Goal: Task Accomplishment & Management: Use online tool/utility

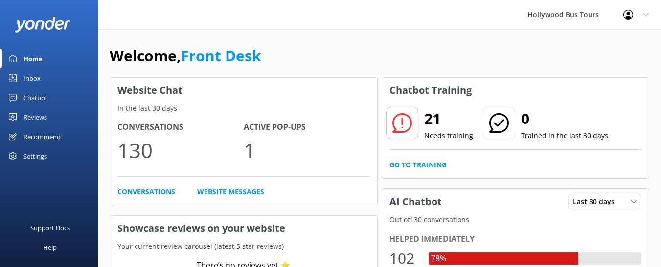
click at [32, 74] on div "Inbox" at bounding box center [31, 78] width 17 height 20
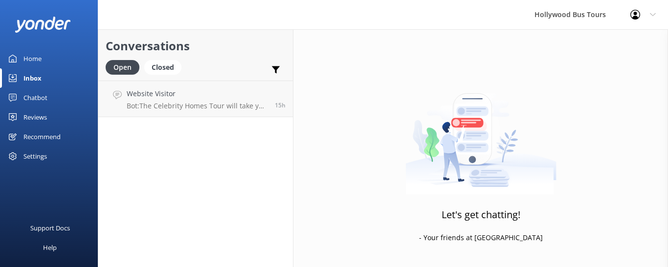
click at [205, 120] on div "Conversations Open Closed Important Assigned to me Unassigned Website Visitor B…" at bounding box center [196, 148] width 196 height 238
click at [200, 108] on p "Bot: The Celebrity Homes Tour will take you as close as legally possible to the…" at bounding box center [197, 106] width 141 height 9
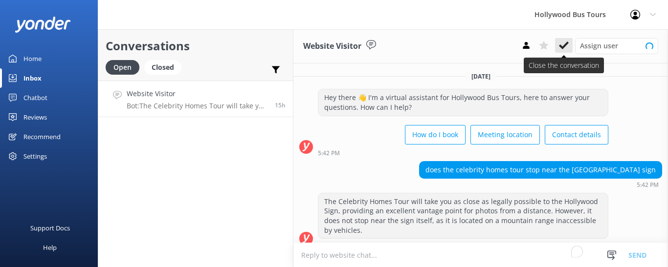
scroll to position [10, 0]
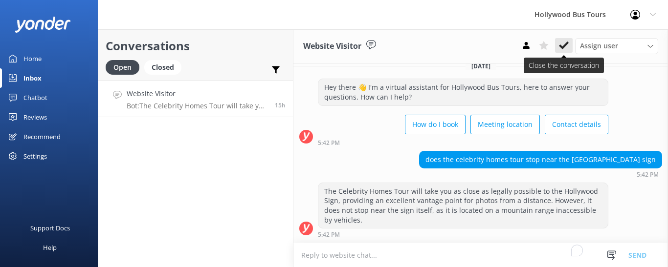
click at [563, 46] on use at bounding box center [564, 46] width 10 height 8
